Goal: Navigation & Orientation: Find specific page/section

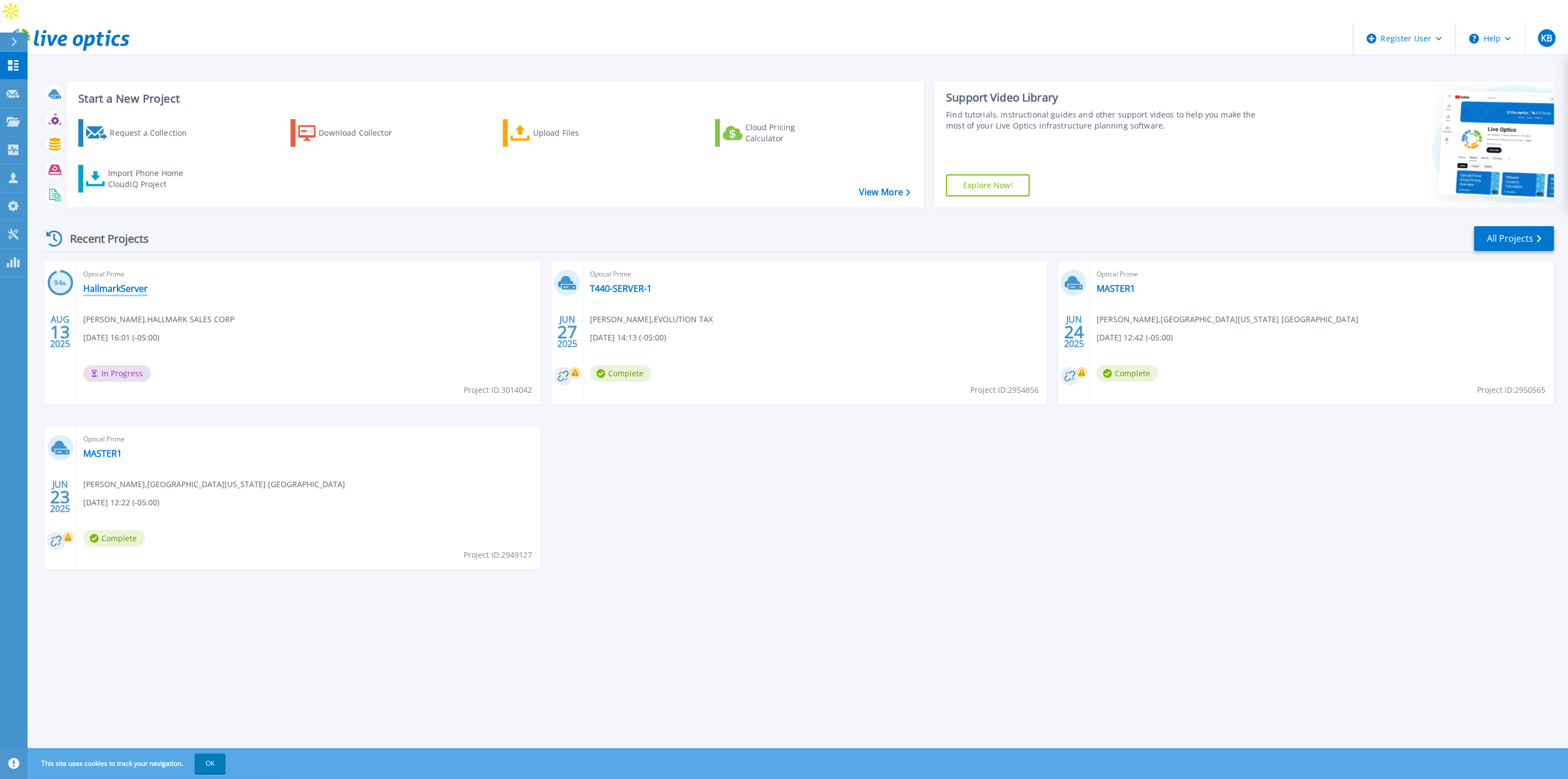
click at [112, 283] on link "HallmarkServer" at bounding box center [115, 288] width 64 height 11
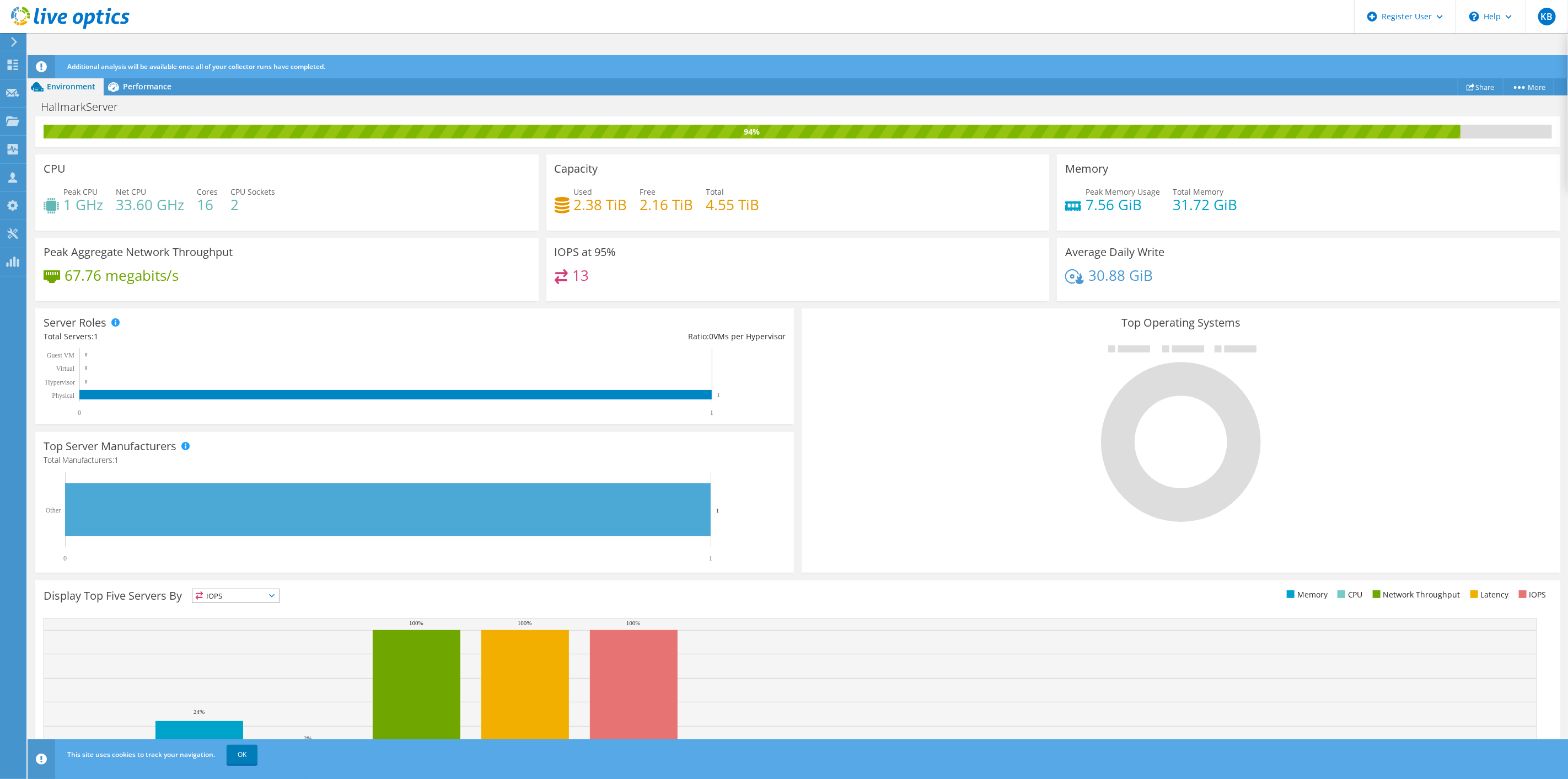
scroll to position [50, 0]
